Goal: Navigation & Orientation: Find specific page/section

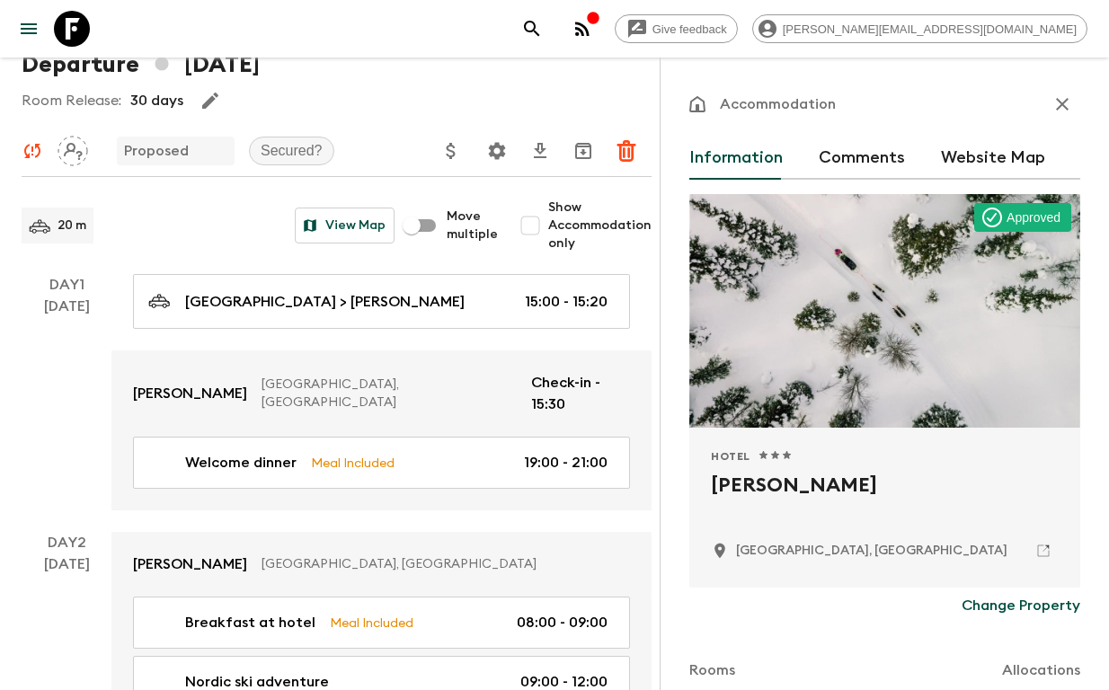
scroll to position [108, 0]
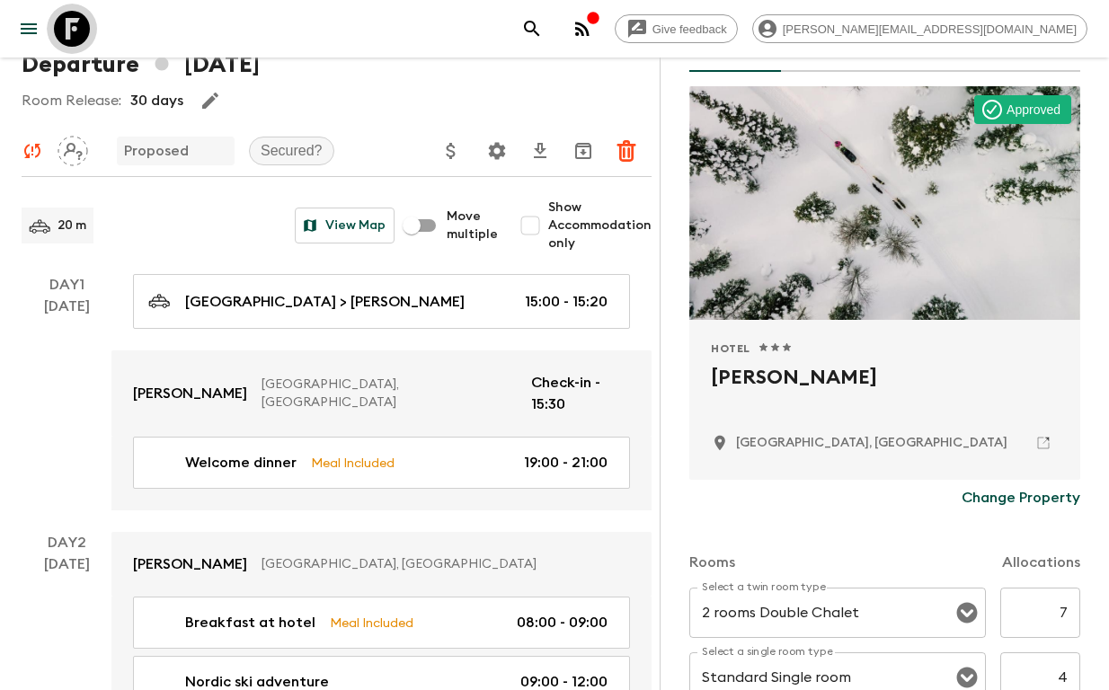
click at [82, 35] on icon at bounding box center [72, 29] width 36 height 36
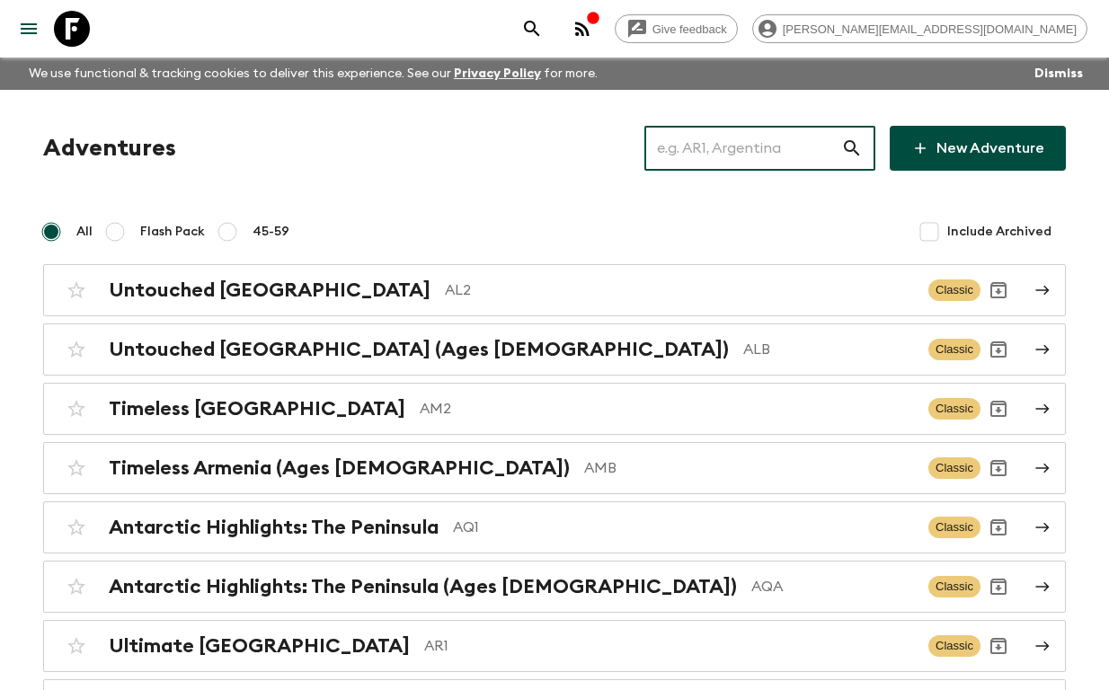
click at [709, 150] on input "text" at bounding box center [742, 148] width 197 height 50
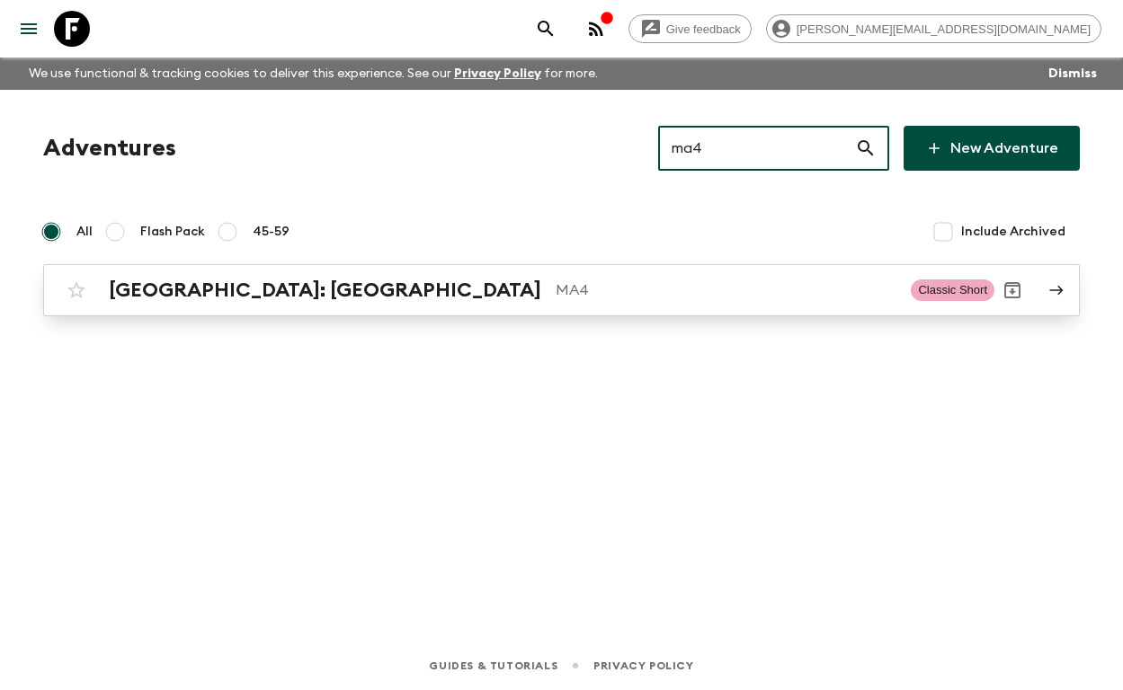
type input "ma4"
click at [555, 283] on p "MA4" at bounding box center [725, 291] width 341 height 22
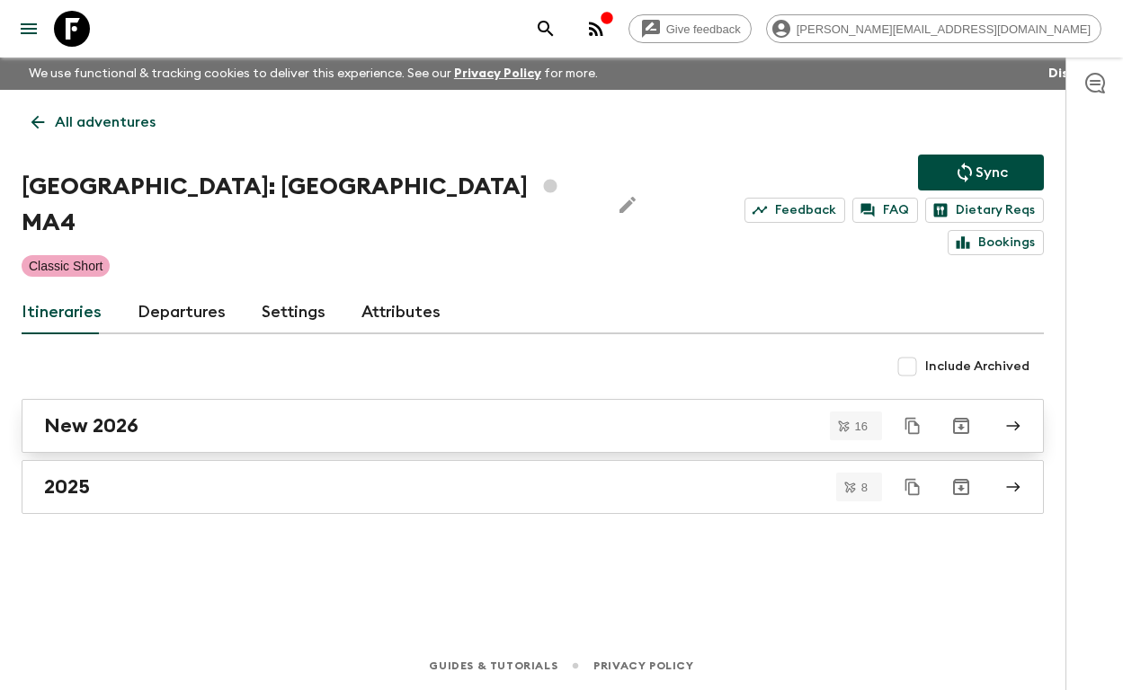
click at [164, 414] on div "New 2026" at bounding box center [515, 425] width 943 height 23
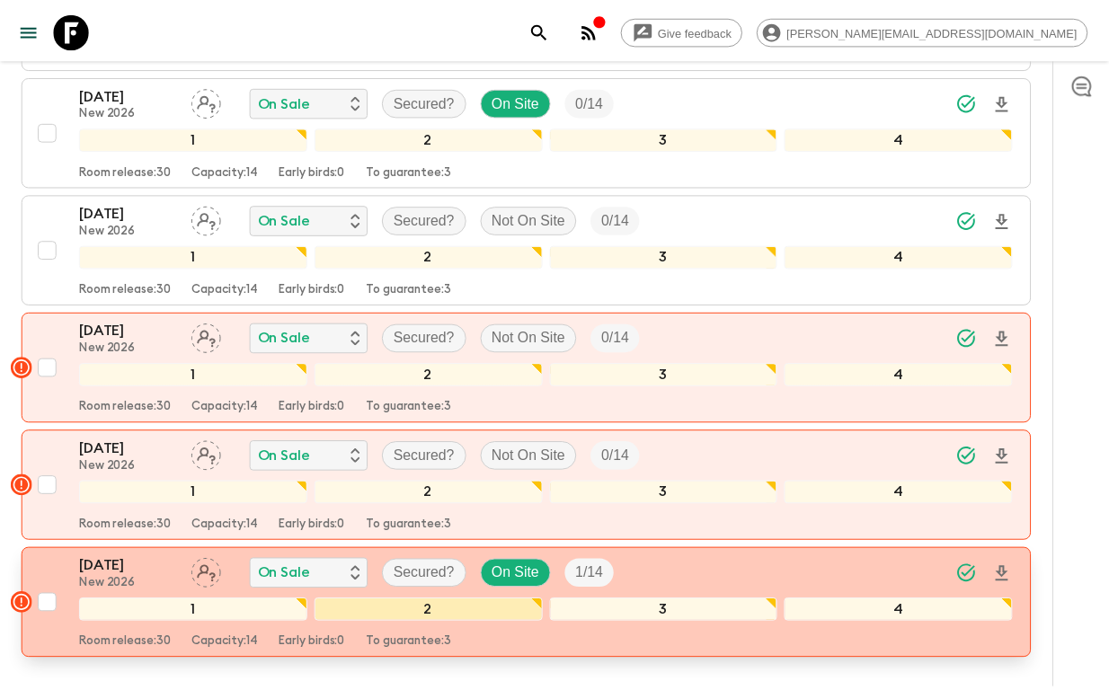
scroll to position [1747, 0]
